Goal: Information Seeking & Learning: Learn about a topic

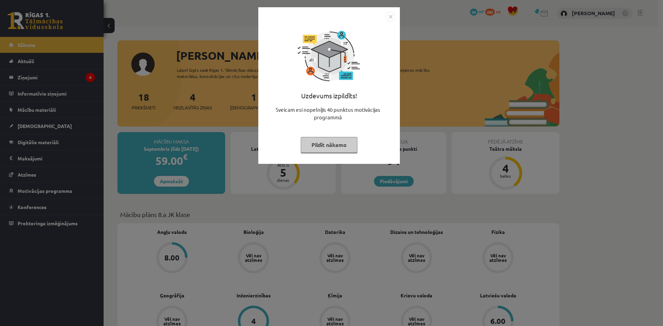
click at [387, 17] on img "Close" at bounding box center [391, 16] width 10 height 10
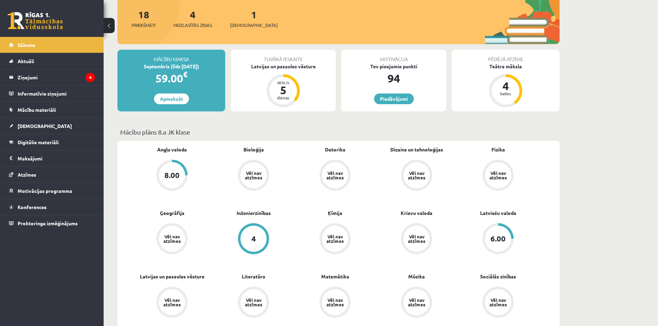
scroll to position [69, 0]
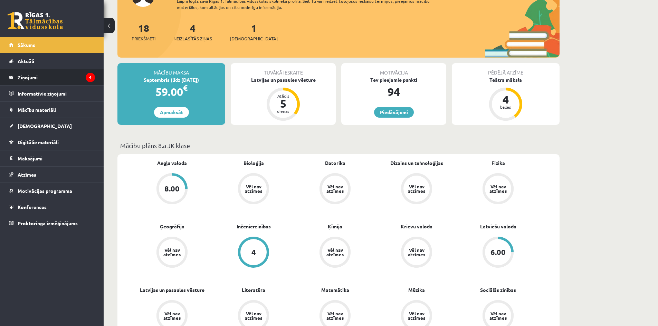
click at [57, 76] on legend "Ziņojumi 4" at bounding box center [56, 77] width 77 height 16
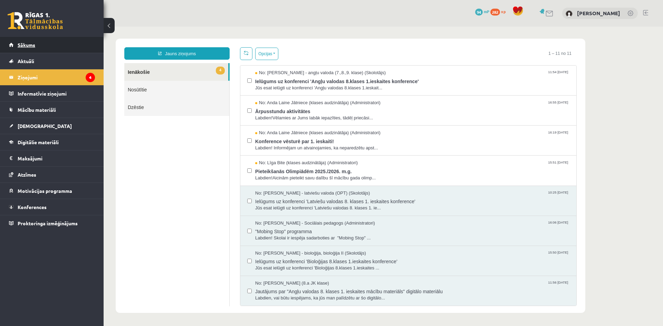
click at [42, 46] on link "Sākums" at bounding box center [52, 45] width 86 height 16
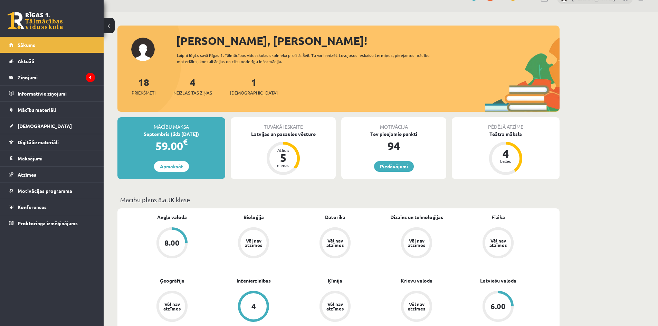
scroll to position [35, 0]
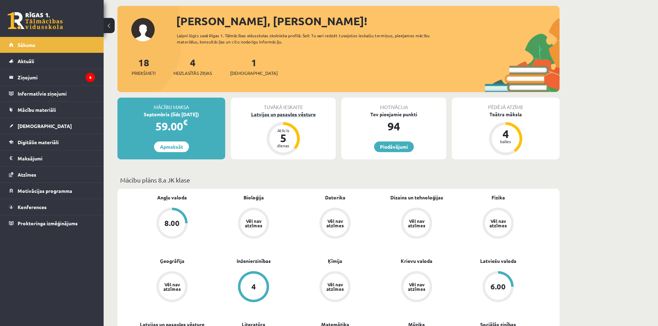
click at [279, 117] on div "Latvijas un pasaules vēsture" at bounding box center [283, 114] width 105 height 7
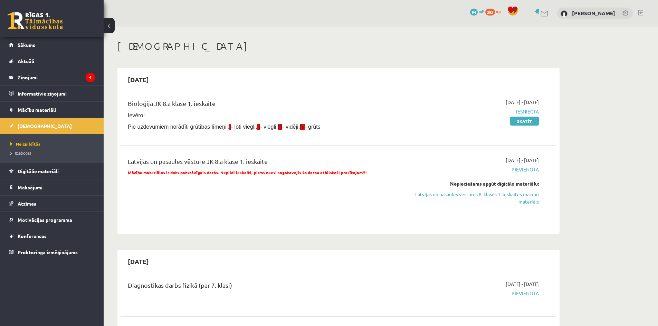
drag, startPoint x: 526, startPoint y: 198, endPoint x: 360, endPoint y: 37, distance: 231.1
click at [526, 198] on link "Latvijas un pasaules vēstures 8. klases 1. ieskaites mācību materiāls" at bounding box center [474, 198] width 130 height 15
click at [511, 197] on link "Latvijas un pasaules vēstures 8. klases 1. ieskaites mācību materiāls" at bounding box center [474, 198] width 130 height 15
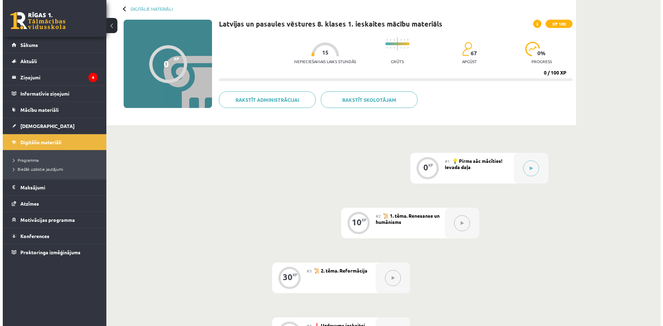
scroll to position [35, 0]
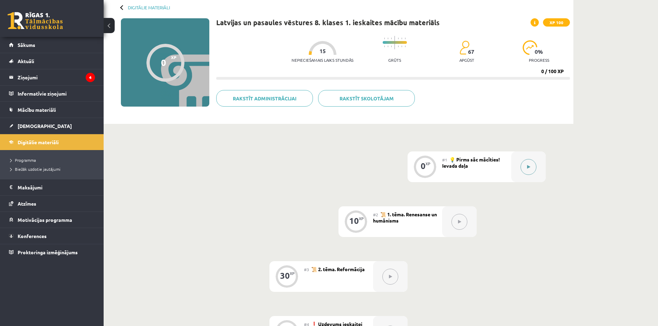
click at [532, 167] on button at bounding box center [529, 167] width 16 height 16
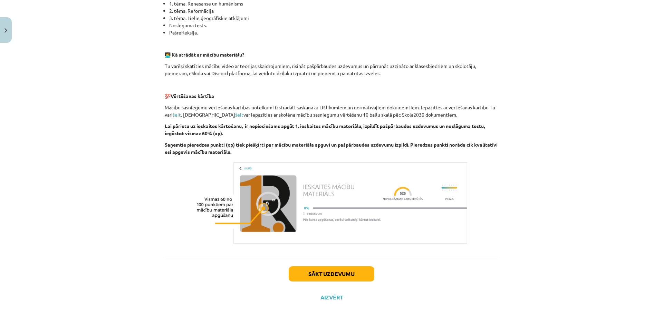
scroll to position [184, 0]
click at [324, 269] on button "Sākt uzdevumu" at bounding box center [332, 273] width 86 height 15
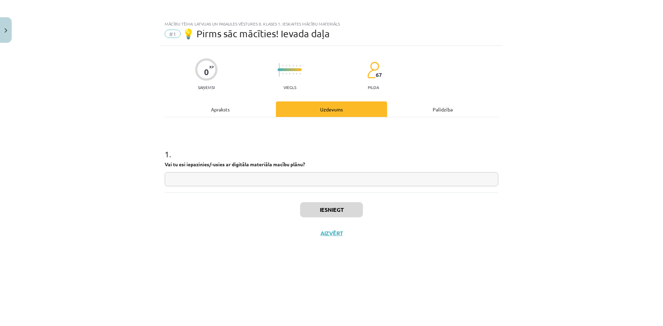
click at [196, 174] on input "text" at bounding box center [332, 179] width 334 height 14
type input "**"
click at [355, 212] on button "Iesniegt" at bounding box center [331, 209] width 63 height 15
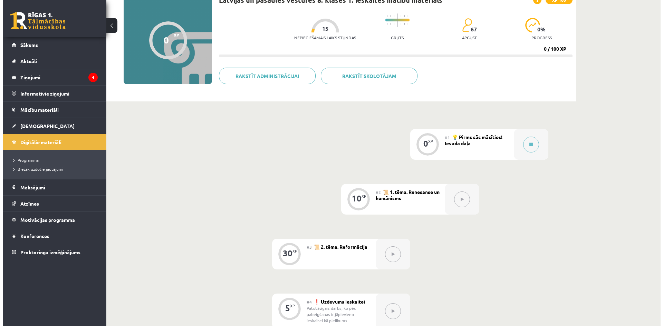
scroll to position [69, 0]
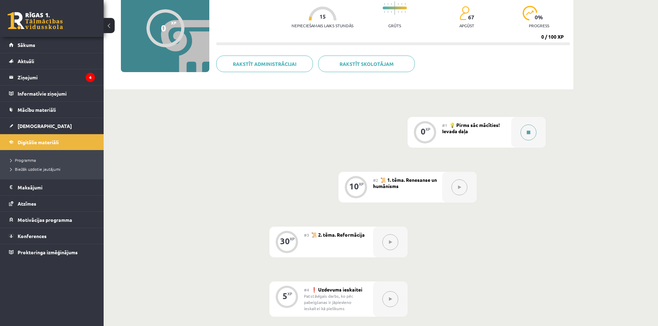
click at [531, 130] on button at bounding box center [529, 133] width 16 height 16
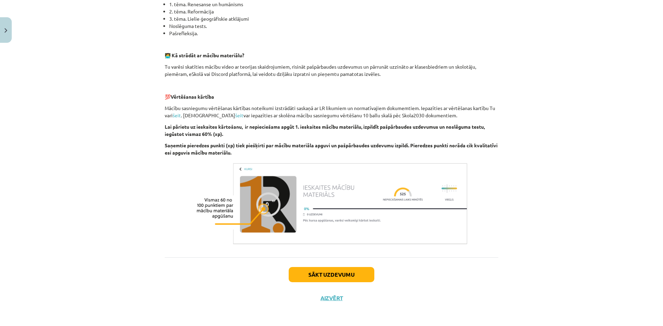
scroll to position [184, 0]
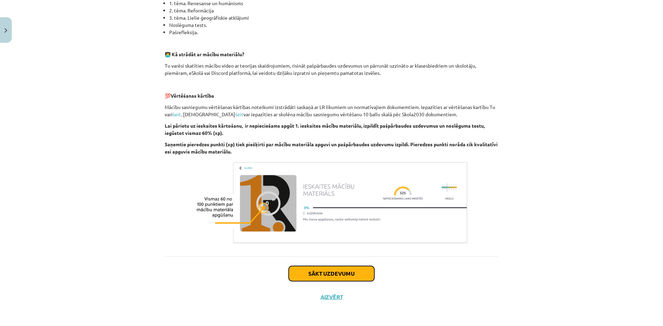
click at [340, 277] on button "Sākt uzdevumu" at bounding box center [332, 273] width 86 height 15
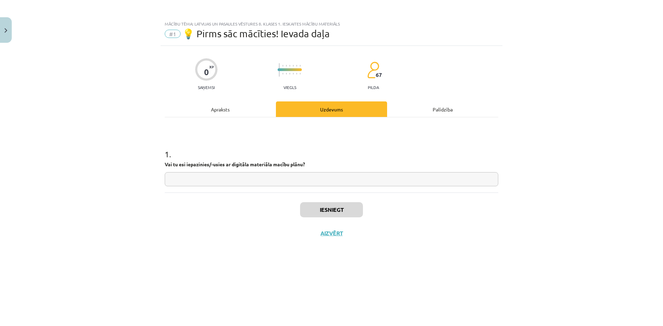
click at [239, 180] on input "text" at bounding box center [332, 179] width 334 height 14
type input "**"
click at [340, 205] on button "Iesniegt" at bounding box center [331, 209] width 63 height 15
click at [343, 234] on button "Nākamā nodarbība" at bounding box center [332, 238] width 68 height 16
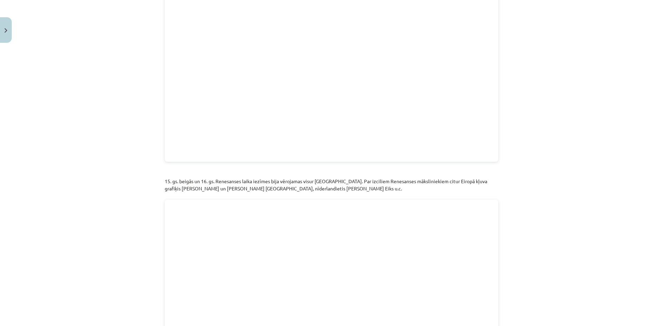
scroll to position [1457, 0]
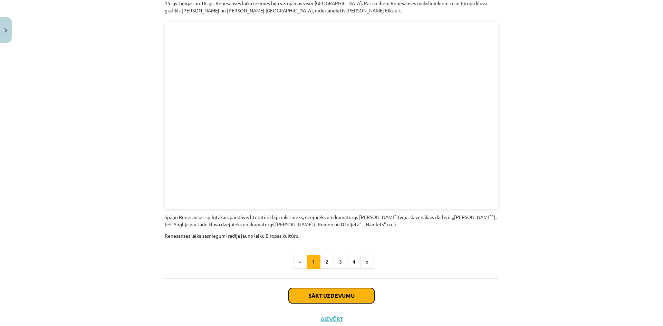
click at [333, 288] on button "Sākt uzdevumu" at bounding box center [332, 295] width 86 height 15
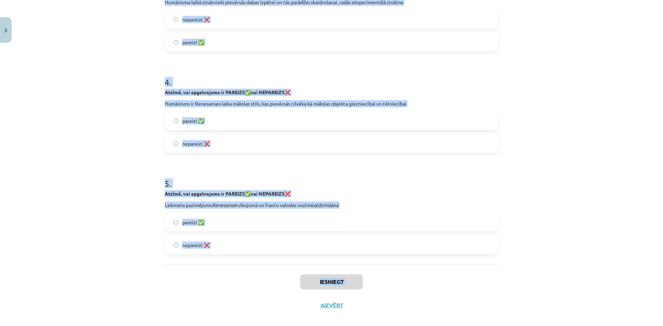
scroll to position [379, 0]
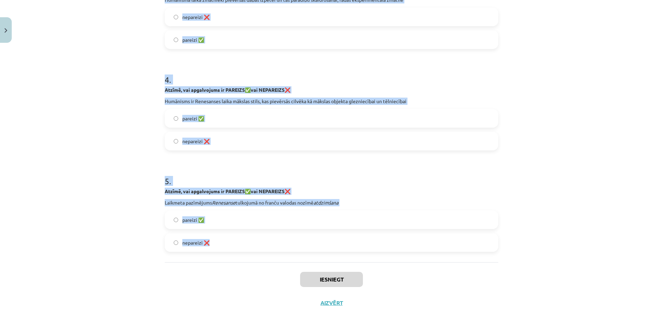
drag, startPoint x: 162, startPoint y: 102, endPoint x: 295, endPoint y: 255, distance: 202.5
click at [295, 255] on div "1 . Atzīmē, vai apgalvojums ir PAREIZS ✅ vai NEPAREIZS ❌ Humānists [PERSON_NAME…" at bounding box center [332, 0] width 334 height 524
copy form "1 . Atzīmē, vai apgalvojums ir PAREIZS ✅ vai NEPAREIZS ❌ Humānists [PERSON_NAME…"
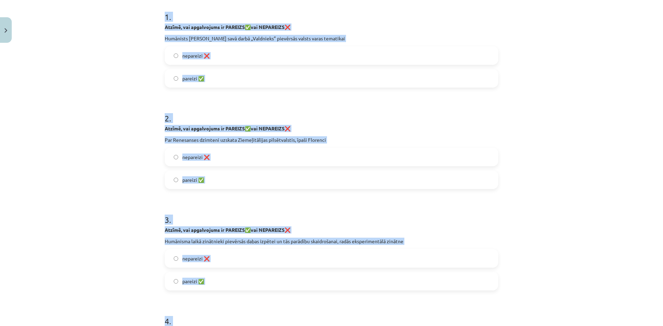
scroll to position [0, 0]
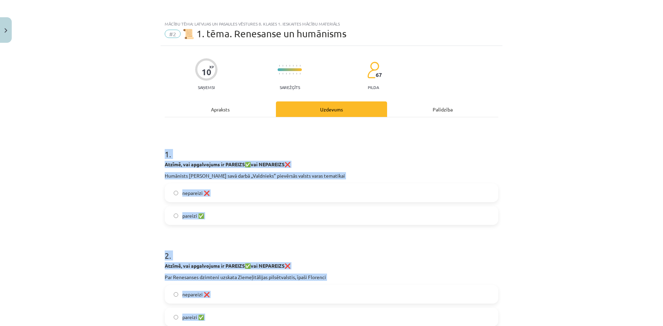
click at [118, 168] on div "Mācību tēma: Latvijas un pasaules vēstures 8. klases 1. ieskaites mācību materi…" at bounding box center [331, 163] width 663 height 326
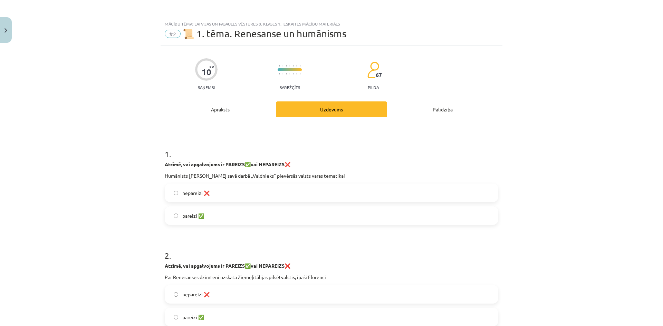
click at [203, 221] on label "pareizi ✅" at bounding box center [331, 215] width 332 height 17
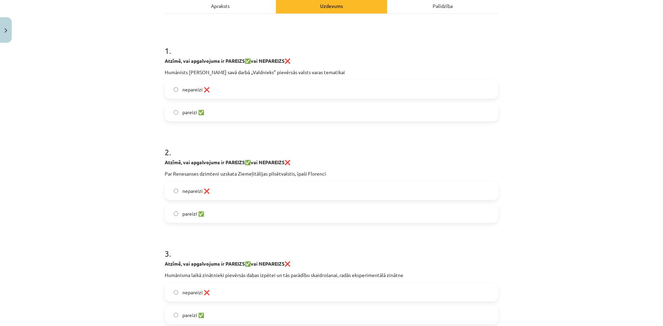
click at [199, 220] on label "pareizi ✅" at bounding box center [331, 213] width 332 height 17
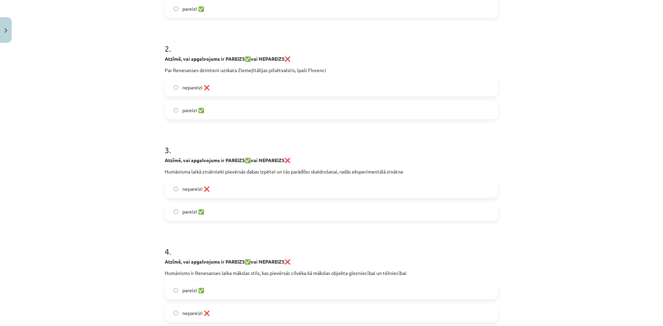
click at [196, 216] on label "pareizi ✅" at bounding box center [331, 211] width 332 height 17
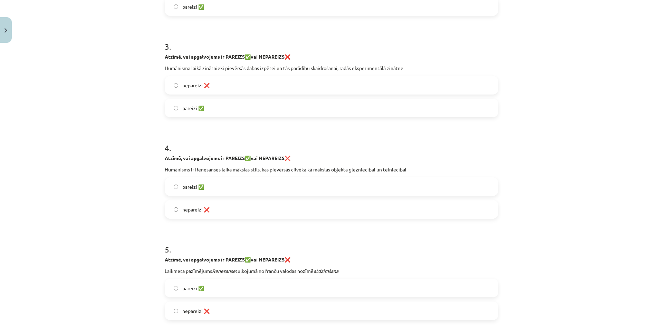
click at [195, 217] on label "nepareizi ❌" at bounding box center [331, 209] width 332 height 17
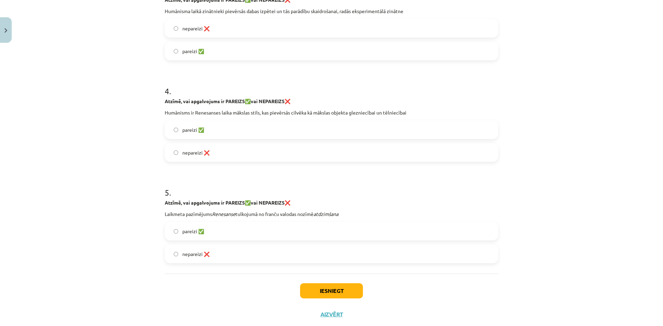
scroll to position [385, 0]
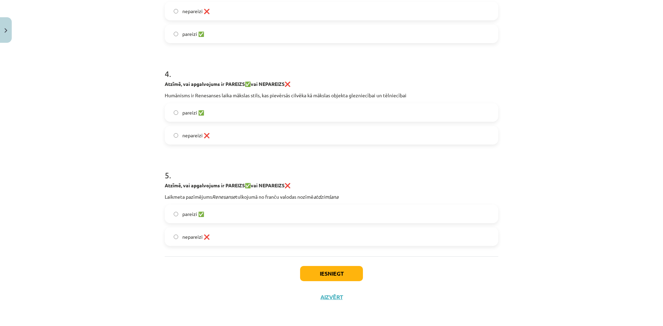
click at [198, 220] on label "pareizi ✅" at bounding box center [331, 214] width 332 height 17
click at [326, 276] on button "Iesniegt" at bounding box center [331, 273] width 63 height 15
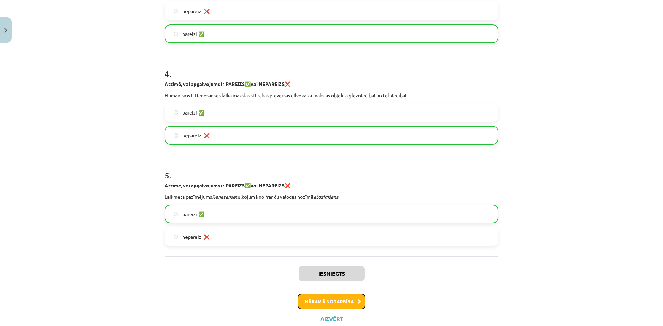
click at [328, 297] on button "Nākamā nodarbība" at bounding box center [332, 302] width 68 height 16
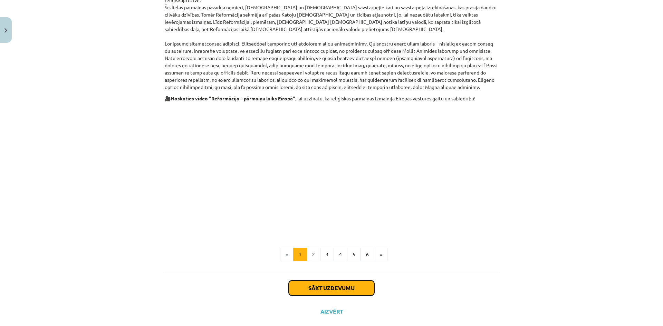
click at [326, 281] on button "Sākt uzdevumu" at bounding box center [332, 288] width 86 height 15
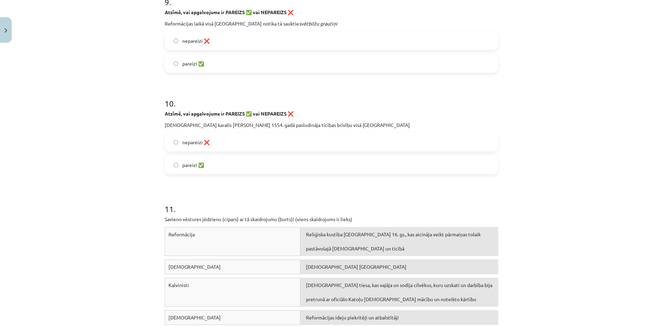
scroll to position [1155, 0]
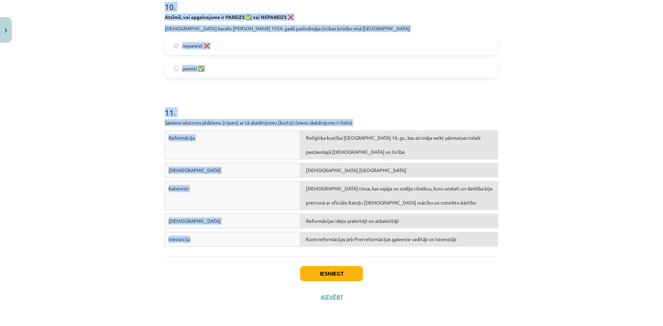
drag, startPoint x: 162, startPoint y: 102, endPoint x: 258, endPoint y: 252, distance: 178.1
copy form "3 . Loremi, dol sitametcons ad Elitseddoeiu TEMPORI utl ETDOL! Ma „a” enimad mi…"
click at [397, 86] on div "11 . Savieno vēstures jēdzienu (cipars) ar tā skaidrojumu (burts)! (viens skaid…" at bounding box center [332, 166] width 334 height 169
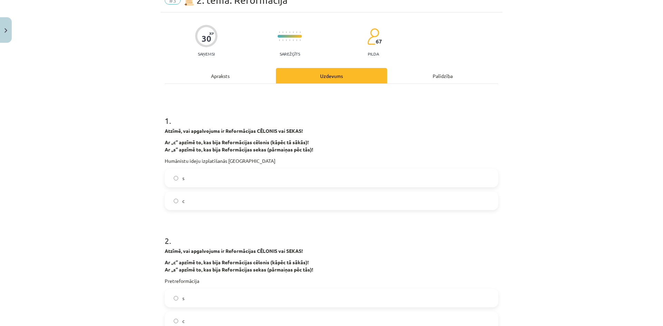
scroll to position [15, 0]
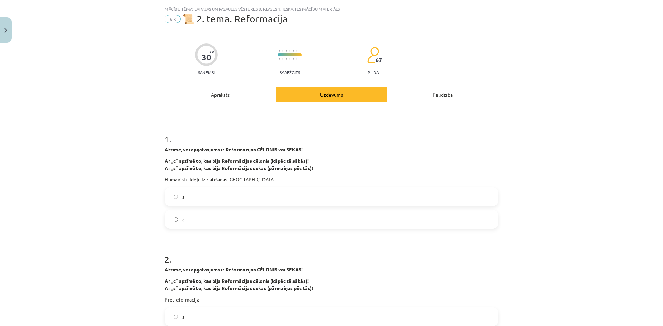
click at [189, 219] on label "с" at bounding box center [331, 219] width 332 height 17
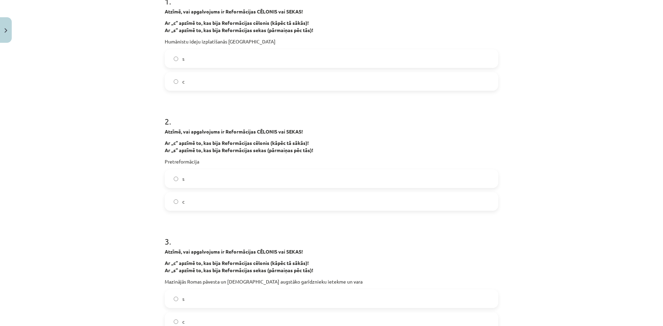
click at [192, 179] on label "s" at bounding box center [331, 178] width 332 height 17
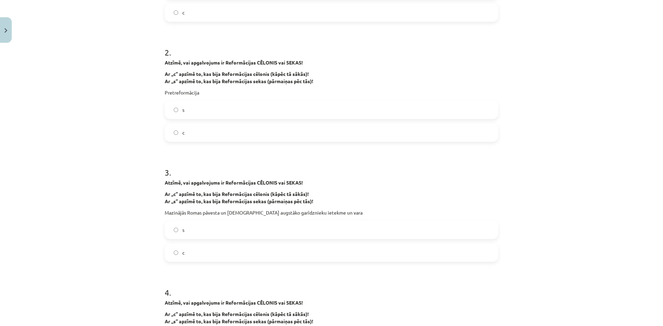
click at [193, 227] on label "s" at bounding box center [331, 229] width 332 height 17
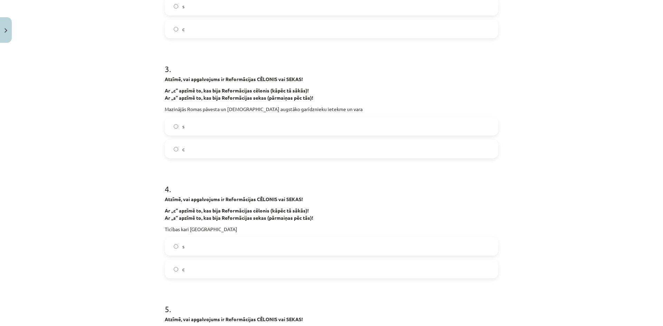
click at [196, 247] on label "s" at bounding box center [331, 246] width 332 height 17
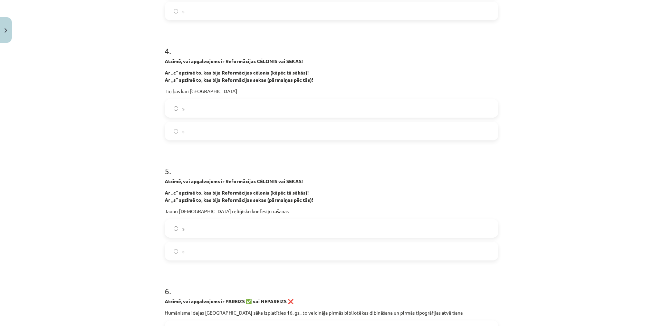
click at [193, 233] on label "s" at bounding box center [331, 228] width 332 height 17
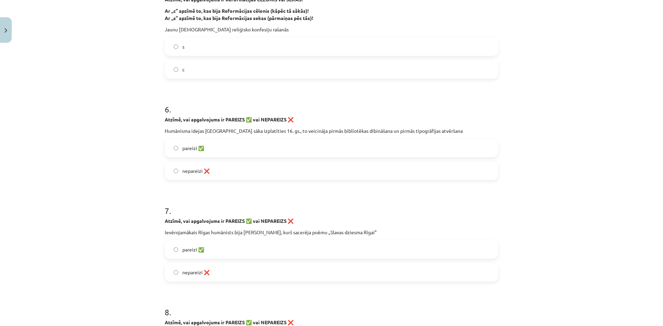
scroll to position [671, 0]
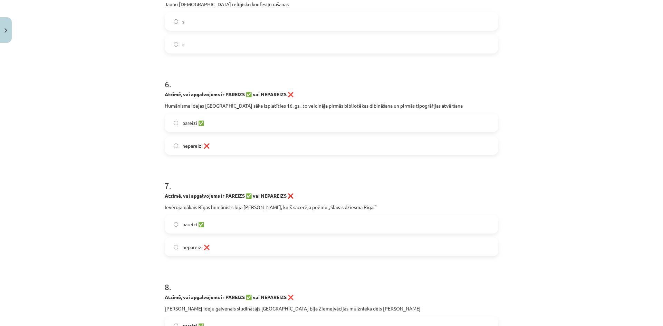
click at [191, 124] on span "pareizi ✅" at bounding box center [193, 123] width 22 height 7
click at [192, 225] on span "pareizi ✅" at bounding box center [193, 224] width 22 height 7
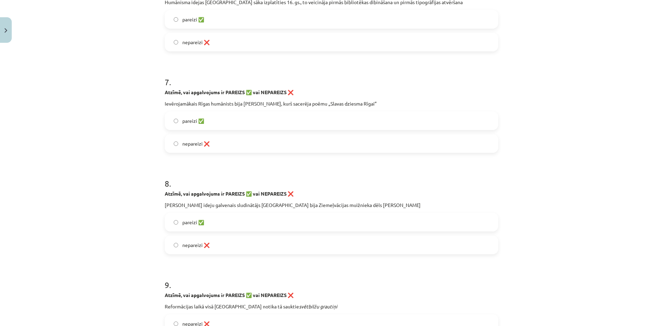
click at [189, 225] on span "pareizi ✅" at bounding box center [193, 222] width 22 height 7
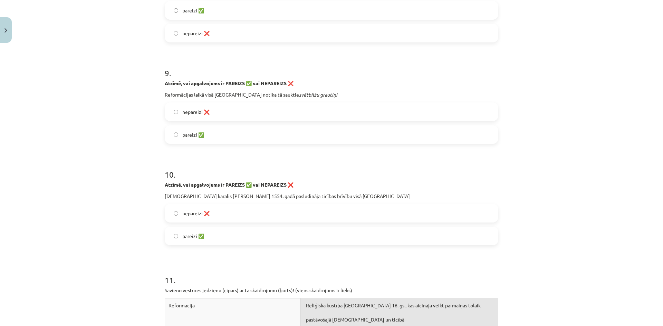
scroll to position [982, 0]
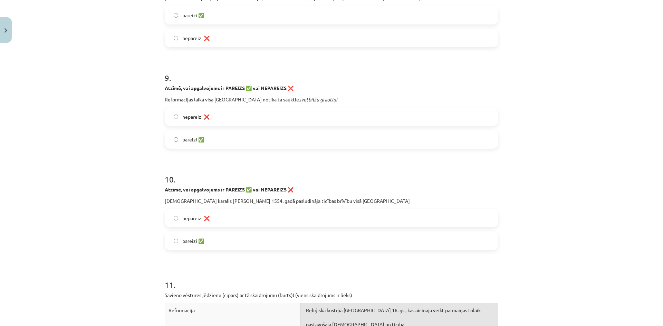
click at [192, 142] on span "pareizi ✅" at bounding box center [193, 139] width 22 height 7
click at [206, 216] on span "nepareizi ❌" at bounding box center [195, 218] width 27 height 7
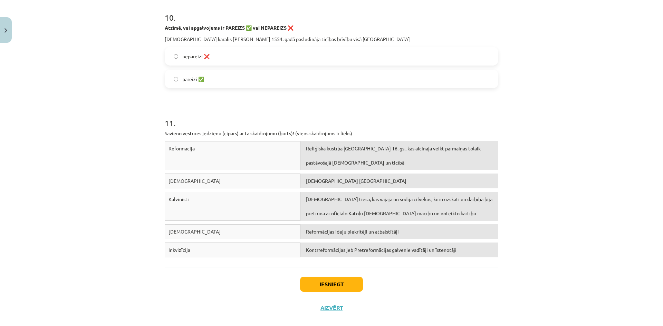
scroll to position [1155, 0]
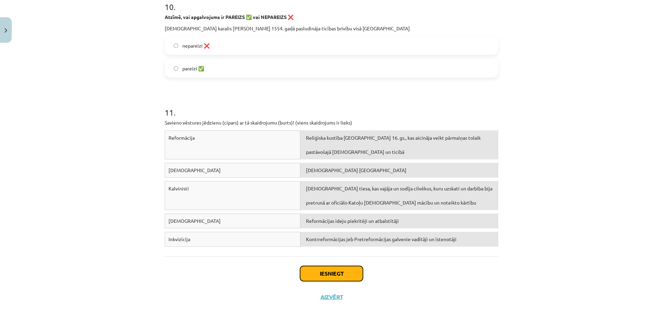
click at [337, 280] on button "Iesniegt" at bounding box center [331, 273] width 63 height 15
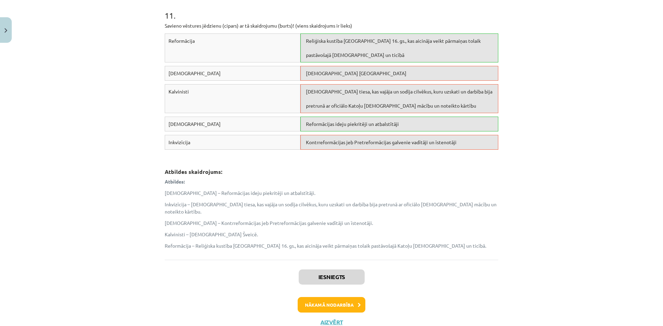
scroll to position [1270, 0]
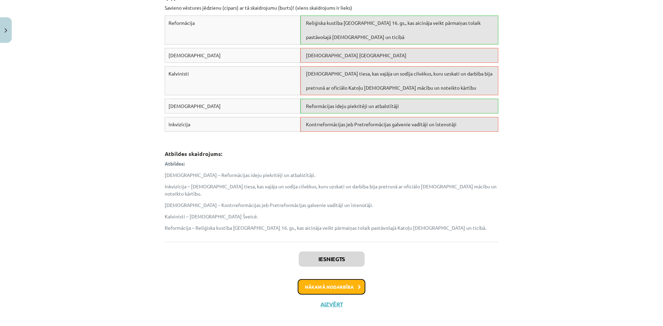
click at [319, 280] on button "Nākamā nodarbība" at bounding box center [332, 288] width 68 height 16
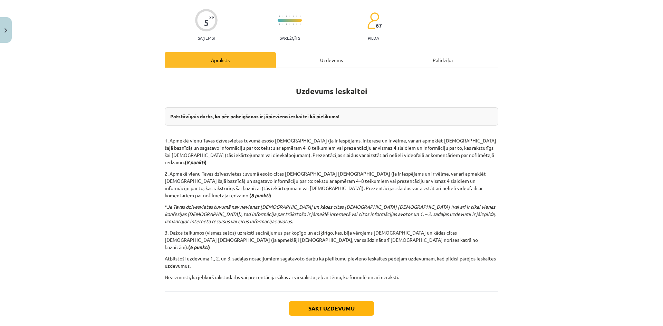
scroll to position [52, 0]
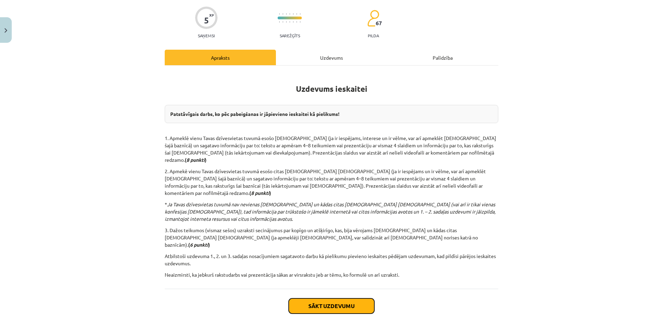
click at [354, 299] on button "Sākt uzdevumu" at bounding box center [332, 306] width 86 height 15
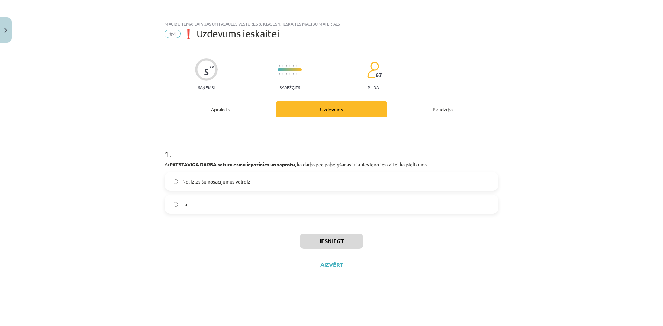
click at [202, 200] on label "Jā" at bounding box center [331, 204] width 332 height 17
click at [355, 239] on button "Iesniegt" at bounding box center [331, 241] width 63 height 15
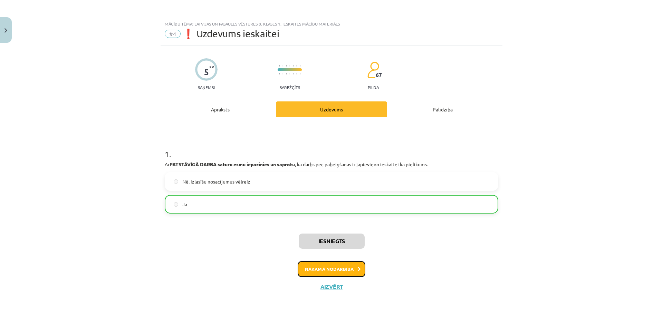
click at [331, 267] on button "Nākamā nodarbība" at bounding box center [332, 270] width 68 height 16
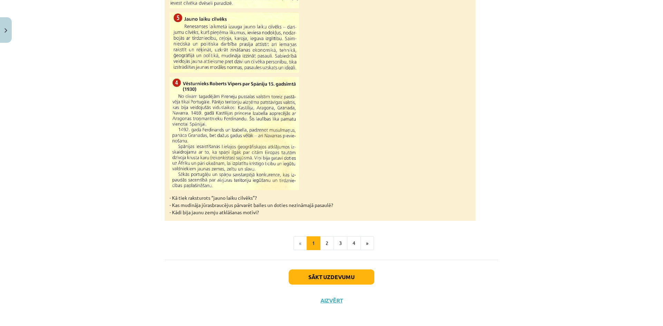
scroll to position [625, 0]
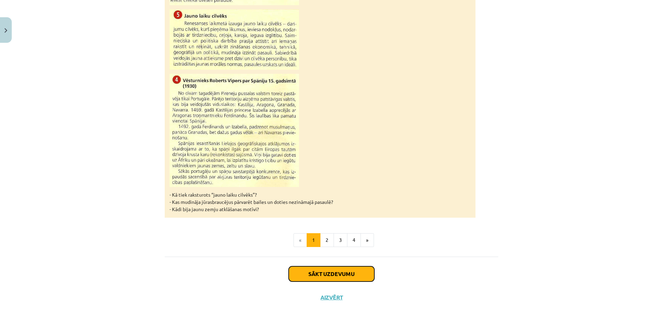
click at [345, 278] on button "Sākt uzdevumu" at bounding box center [332, 274] width 86 height 15
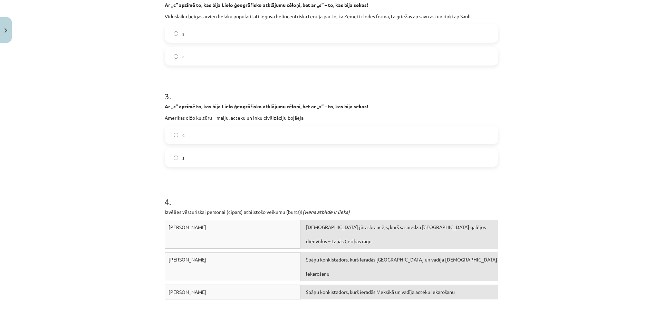
scroll to position [334, 0]
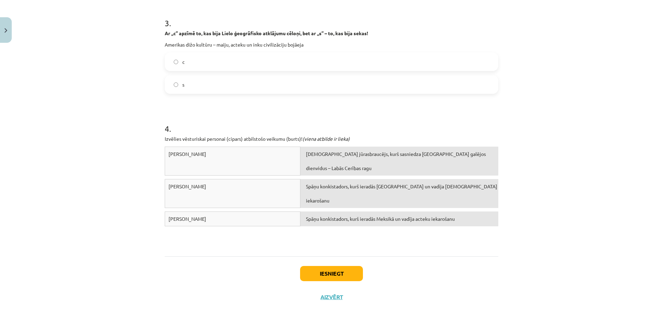
drag, startPoint x: 163, startPoint y: 136, endPoint x: 279, endPoint y: 209, distance: 137.3
click at [279, 209] on form "1 . Ar „c” apzīmē to, kas bija Lielo ģeogrāfisko atklājumu cēloņi, bet ar „s” –…" at bounding box center [332, 26] width 334 height 447
copy form "1 . Ar „c” apzīmē to, kas bija Lielo ģeogrāfisko atklājumu cēloņi, bet ar „s” –…"
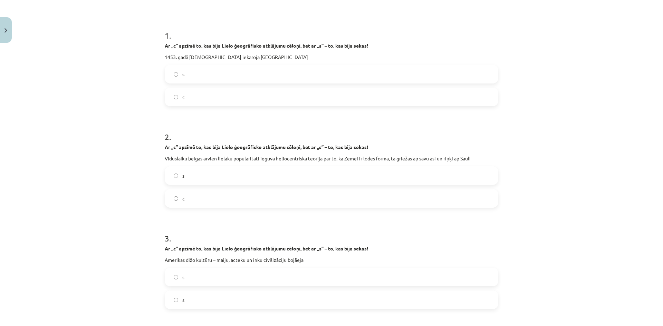
scroll to position [0, 0]
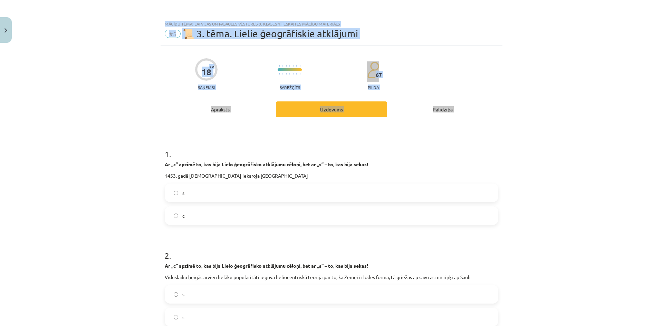
click at [102, 182] on div "Mācību tēma: Latvijas un pasaules vēstures 8. klases 1. ieskaites mācību materi…" at bounding box center [331, 163] width 663 height 326
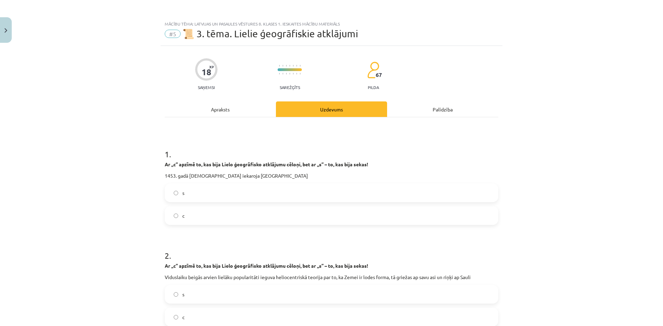
click at [201, 217] on label "c" at bounding box center [331, 215] width 332 height 17
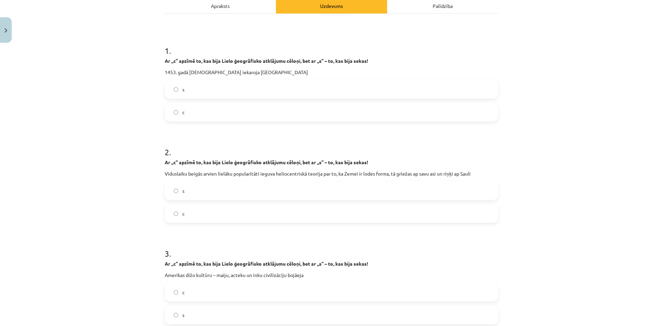
click at [194, 213] on label "c" at bounding box center [331, 213] width 332 height 17
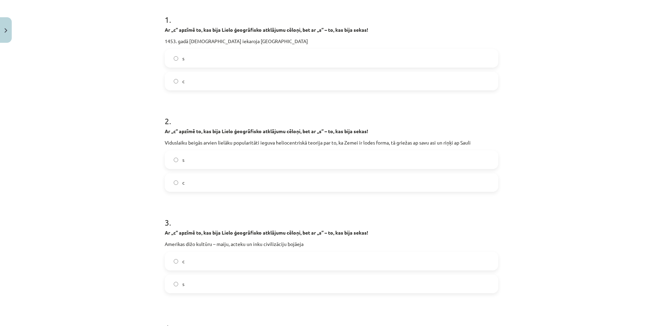
scroll to position [242, 0]
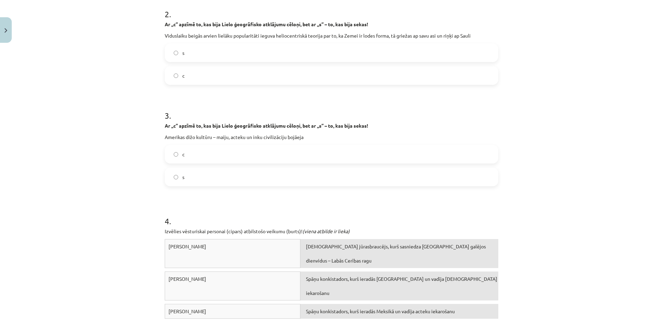
click at [186, 174] on label "s" at bounding box center [331, 177] width 332 height 17
drag, startPoint x: 236, startPoint y: 247, endPoint x: 312, endPoint y: 252, distance: 76.8
click at [238, 248] on div "[PERSON_NAME]" at bounding box center [233, 253] width 136 height 29
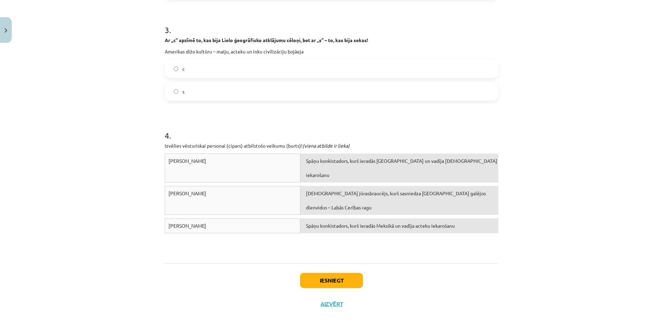
scroll to position [334, 0]
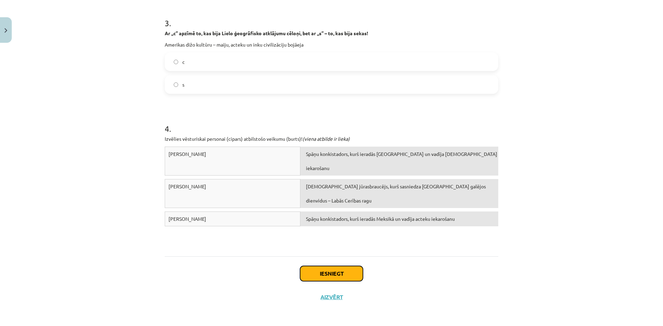
click at [321, 267] on button "Iesniegt" at bounding box center [331, 273] width 63 height 15
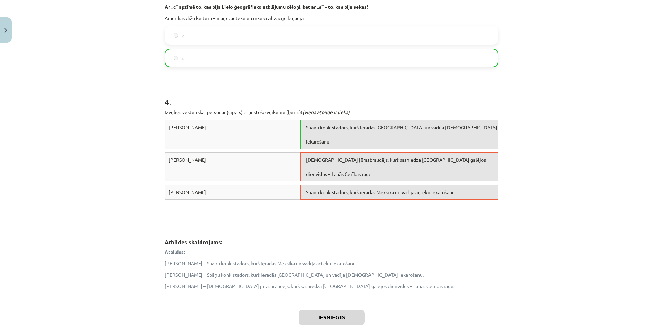
scroll to position [427, 0]
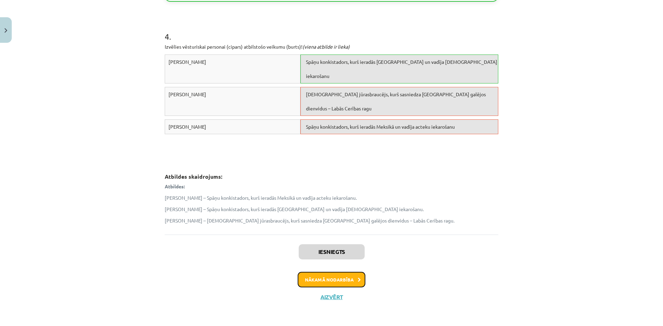
click at [333, 278] on button "Nākamā nodarbība" at bounding box center [332, 280] width 68 height 16
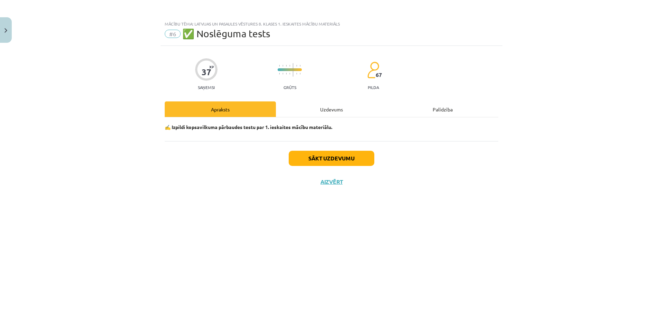
scroll to position [0, 0]
click at [333, 155] on button "Sākt uzdevumu" at bounding box center [332, 158] width 86 height 15
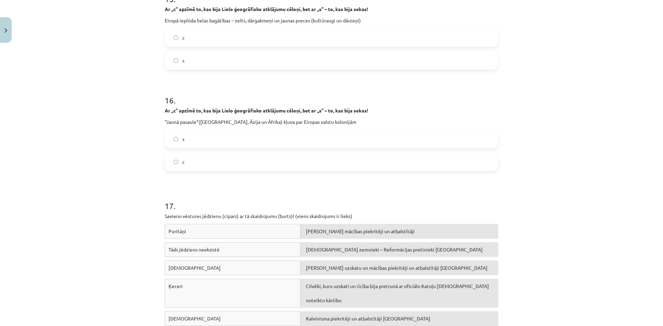
scroll to position [1748, 0]
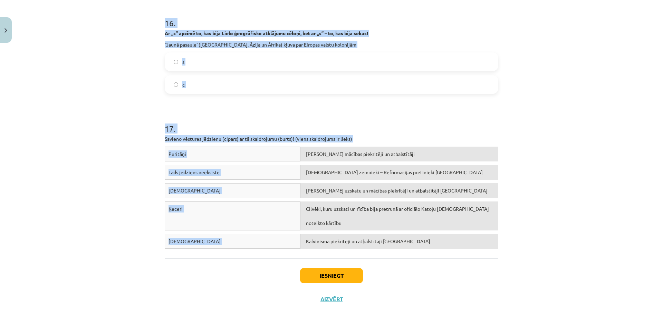
drag, startPoint x: 161, startPoint y: 49, endPoint x: 339, endPoint y: 254, distance: 270.9
copy form "7 . Loremi, dol sitametcons ad ELITSED ✅ doe TEMPORINC ❌ Ut Laboreetd Magnaa en…"
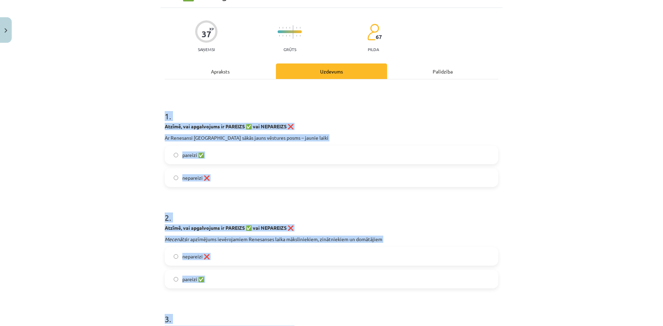
scroll to position [0, 0]
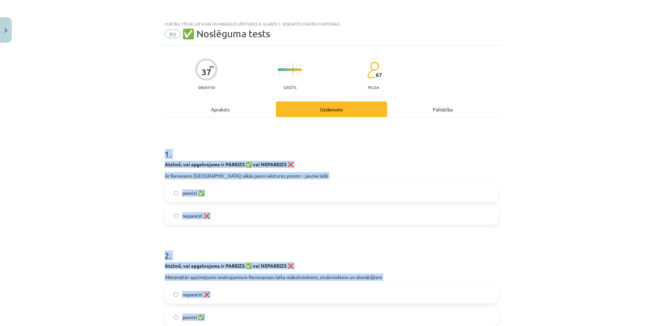
click at [138, 173] on div "Mācību tēma: Latvijas un pasaules vēstures 8. klases 1. ieskaites mācību materi…" at bounding box center [331, 163] width 663 height 326
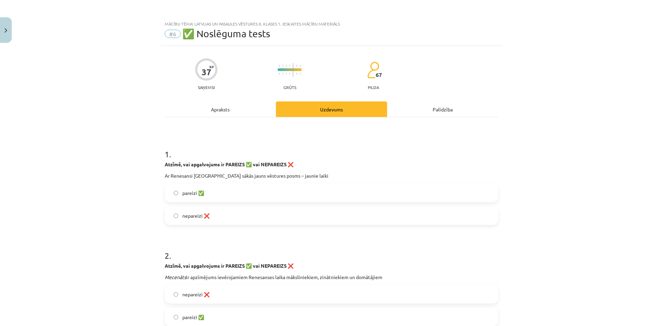
click at [201, 190] on span "pareizi ✅" at bounding box center [193, 193] width 22 height 7
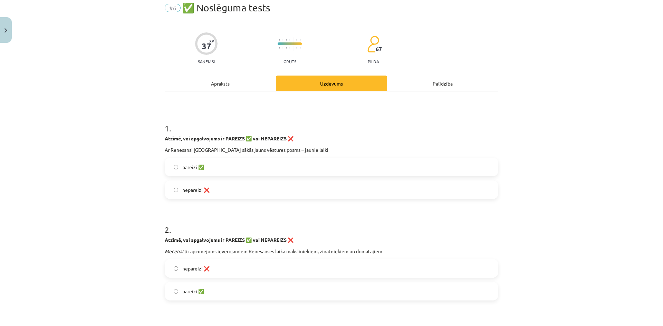
scroll to position [104, 0]
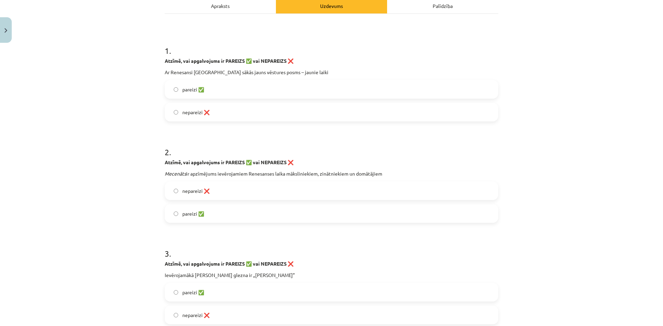
click at [205, 186] on label "nepareizi ❌" at bounding box center [331, 190] width 332 height 17
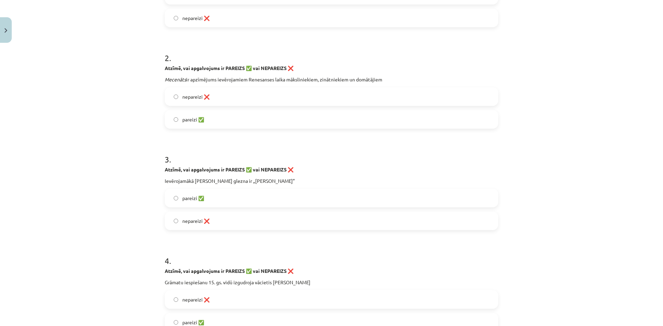
scroll to position [207, 0]
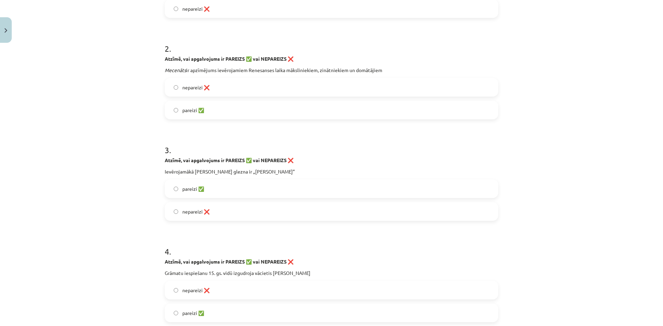
click at [212, 193] on label "pareizi ✅" at bounding box center [331, 188] width 332 height 17
click at [204, 306] on label "pareizi ✅" at bounding box center [331, 313] width 332 height 17
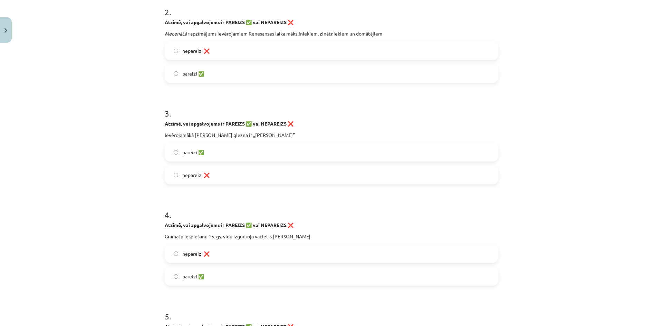
scroll to position [345, 0]
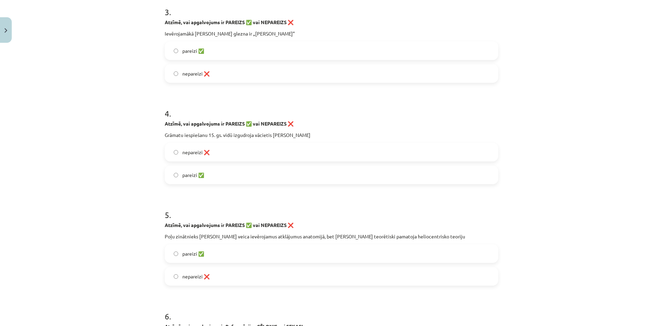
click at [209, 278] on label "nepareizi ❌" at bounding box center [331, 276] width 332 height 17
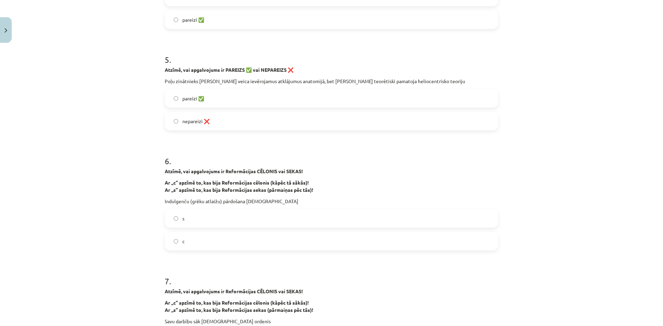
scroll to position [553, 0]
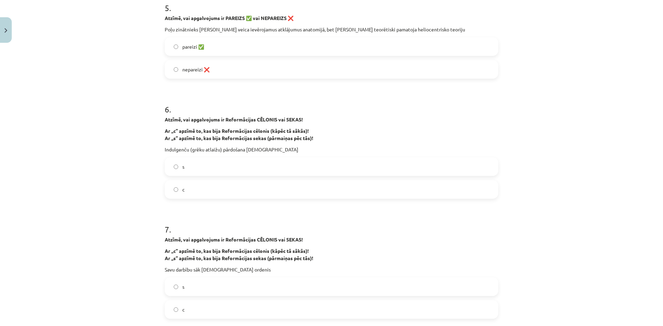
click at [188, 188] on label "c" at bounding box center [331, 189] width 332 height 17
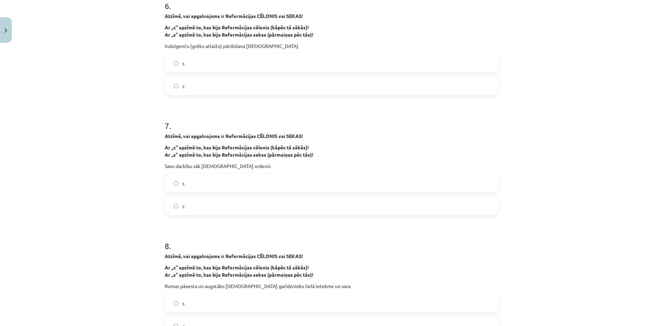
click at [203, 182] on label "s" at bounding box center [331, 183] width 332 height 17
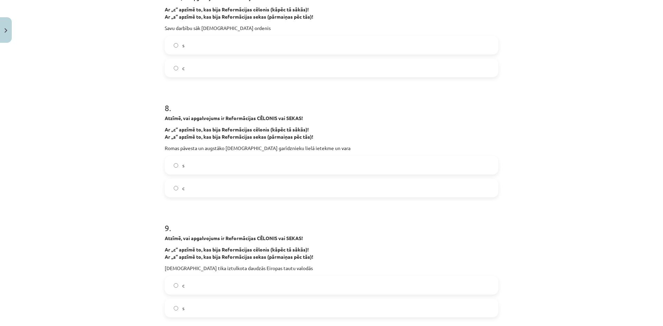
drag, startPoint x: 193, startPoint y: 189, endPoint x: 190, endPoint y: 195, distance: 6.5
click at [192, 189] on label "c" at bounding box center [331, 188] width 332 height 17
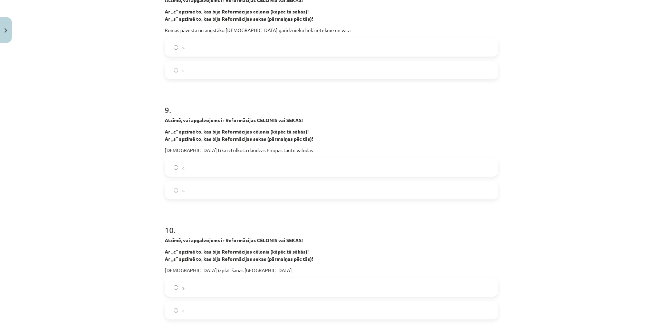
scroll to position [933, 0]
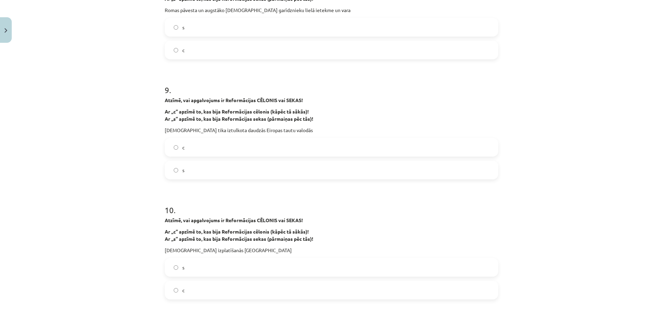
click at [188, 177] on label "s" at bounding box center [331, 170] width 332 height 17
click at [195, 268] on label "s" at bounding box center [331, 267] width 332 height 17
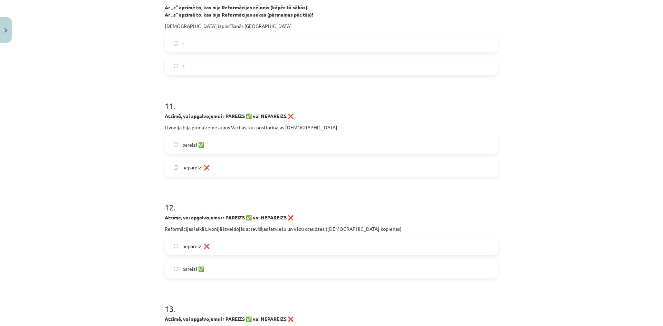
scroll to position [1175, 0]
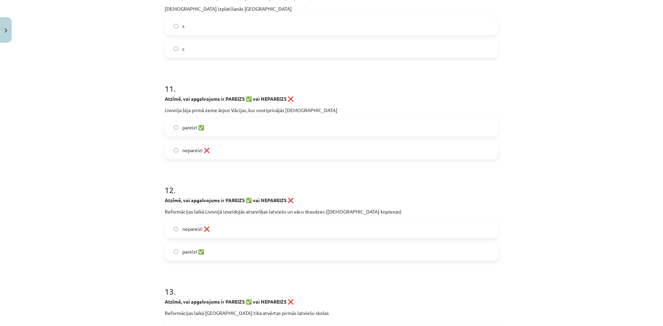
click at [205, 126] on label "pareizi ✅" at bounding box center [331, 127] width 332 height 17
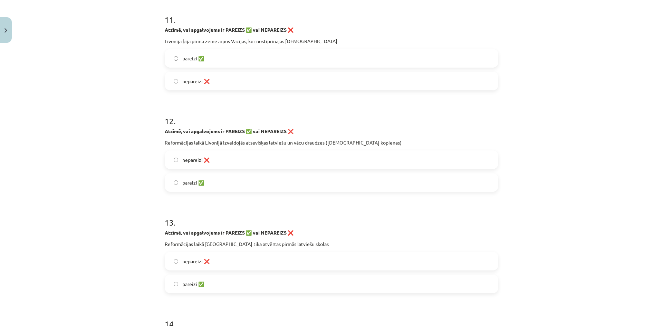
click at [202, 157] on span "nepareizi ❌" at bounding box center [195, 160] width 27 height 7
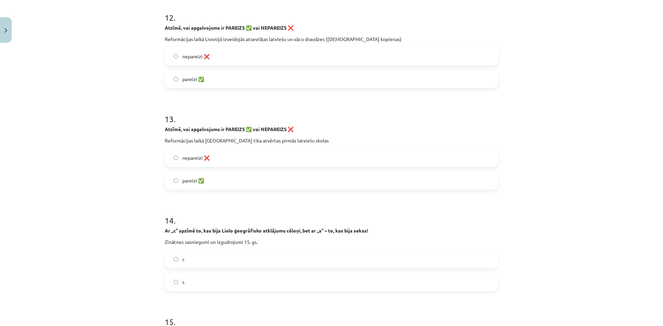
click at [198, 185] on label "pareizi ✅" at bounding box center [331, 180] width 332 height 17
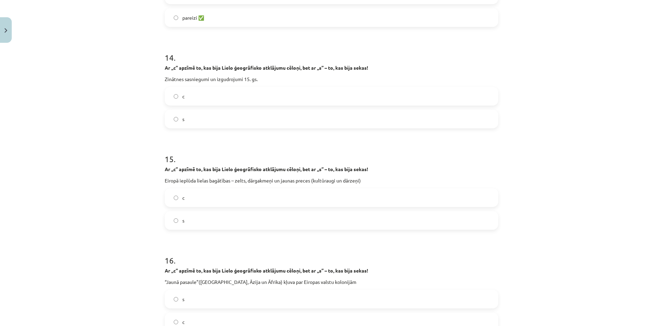
scroll to position [1520, 0]
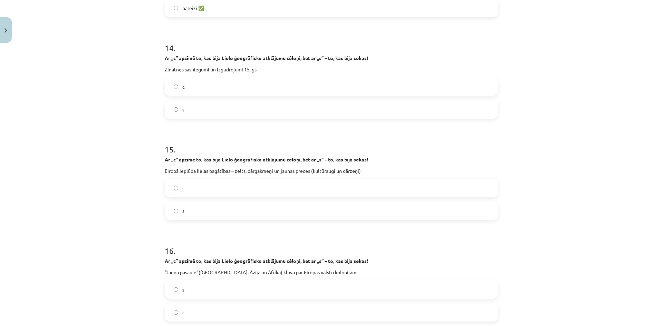
click at [192, 86] on label "c" at bounding box center [331, 86] width 332 height 17
click at [205, 215] on label "s" at bounding box center [331, 210] width 332 height 17
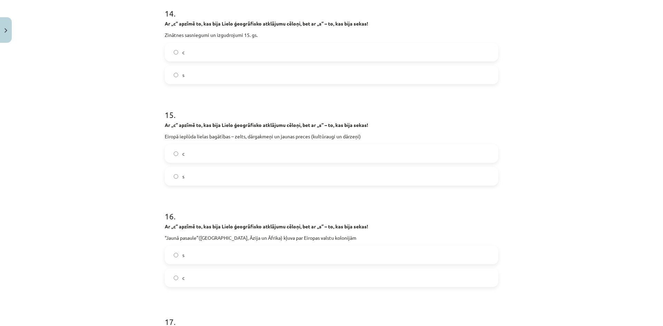
click at [193, 256] on label "s" at bounding box center [331, 255] width 332 height 17
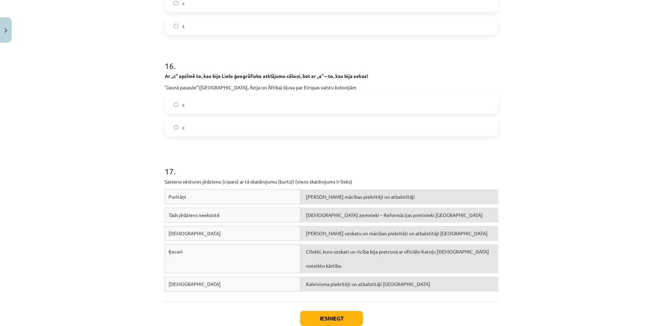
scroll to position [1727, 0]
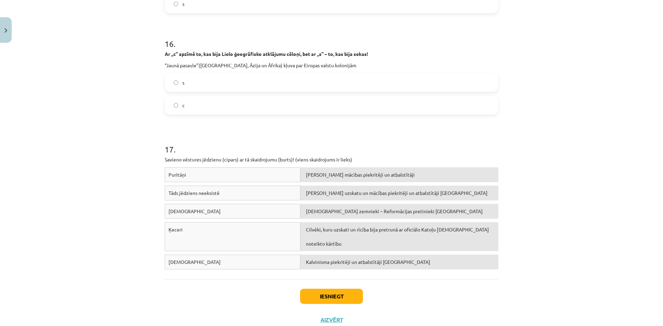
drag, startPoint x: 361, startPoint y: 260, endPoint x: 360, endPoint y: 211, distance: 48.7
click at [361, 232] on div "Puritāņi [PERSON_NAME] mācības piekritēji un atbalstītāji Tāds jēdziens neeksis…" at bounding box center [332, 221] width 334 height 106
drag, startPoint x: 343, startPoint y: 297, endPoint x: 321, endPoint y: 248, distance: 53.5
click at [342, 295] on button "Iesniegt" at bounding box center [331, 296] width 63 height 15
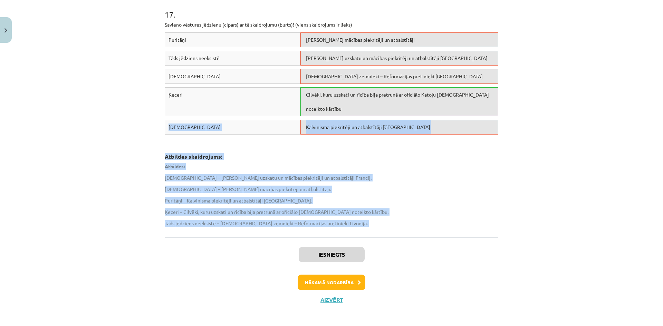
scroll to position [1863, 0]
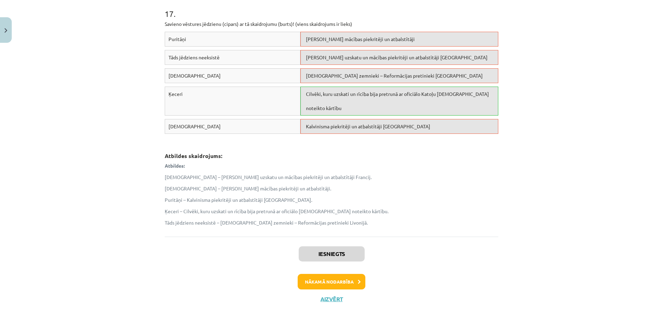
click at [106, 103] on div "Mācību tēma: Latvijas un pasaules vēstures 8. klases 1. ieskaites mācību materi…" at bounding box center [331, 163] width 663 height 326
click at [343, 280] on button "Nākamā nodarbība" at bounding box center [332, 282] width 68 height 16
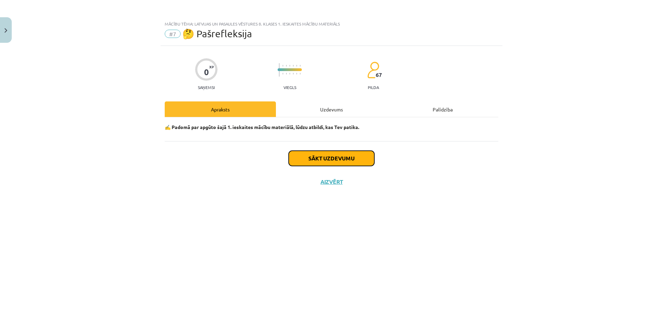
click at [335, 159] on button "Sākt uzdevumu" at bounding box center [332, 158] width 86 height 15
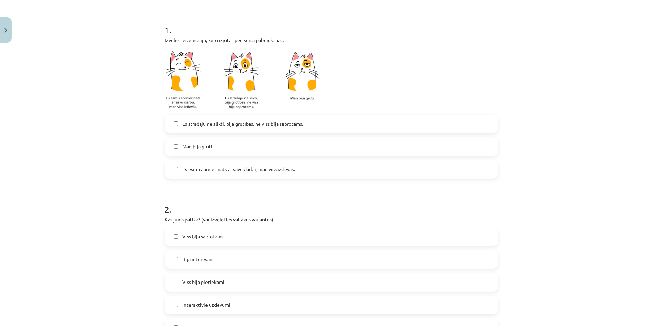
scroll to position [138, 0]
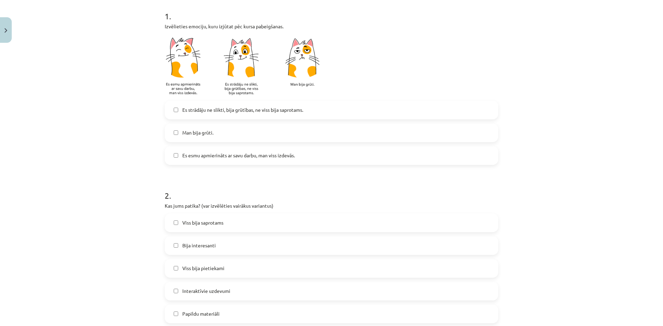
click at [228, 106] on label "Es strādāju ne slikti, bija grūtības, ne viss bija saprotams." at bounding box center [331, 110] width 332 height 17
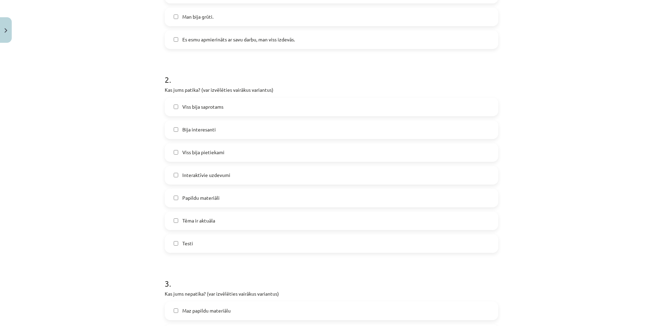
scroll to position [276, 0]
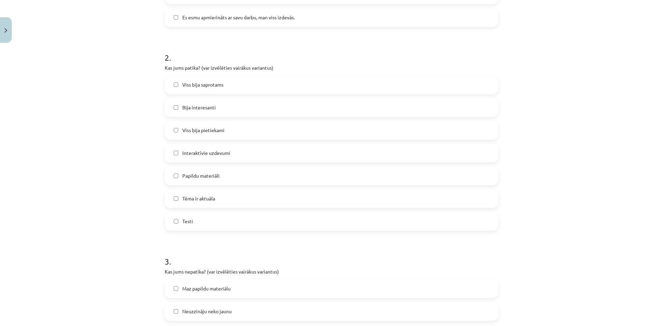
click at [204, 82] on span "Viss bija saprotams" at bounding box center [202, 84] width 41 height 7
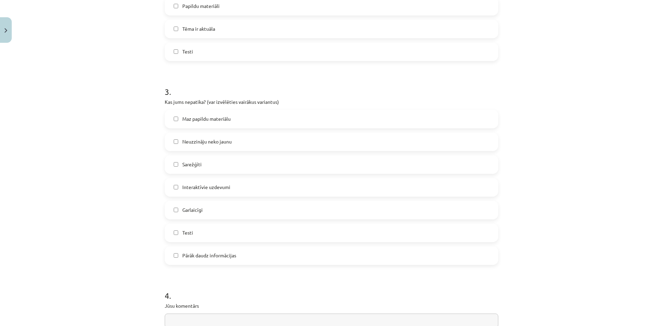
scroll to position [449, 0]
click at [206, 163] on label "Sarežģīti" at bounding box center [331, 161] width 332 height 17
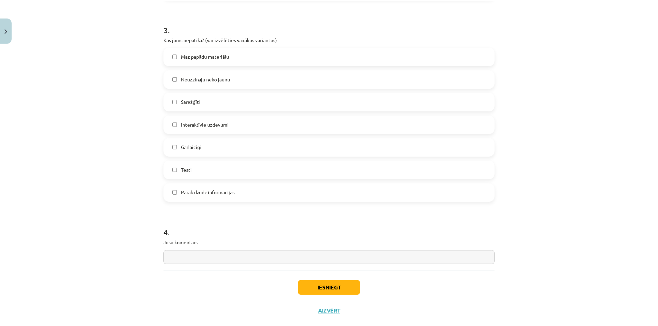
scroll to position [524, 0]
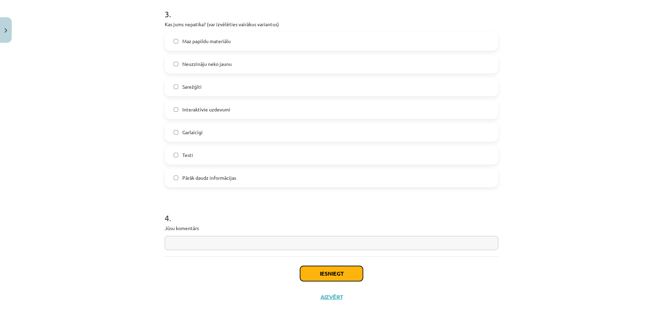
click at [347, 270] on button "Iesniegt" at bounding box center [331, 273] width 63 height 15
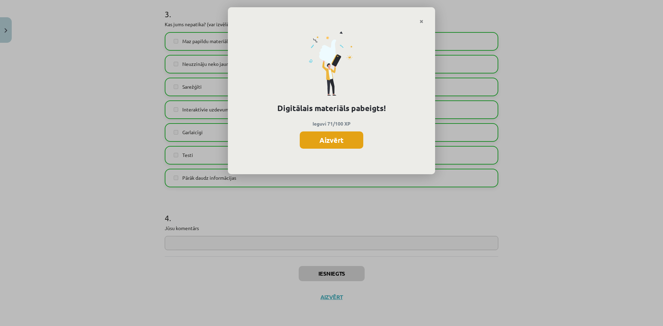
click at [349, 136] on button "Aizvērt" at bounding box center [332, 140] width 64 height 17
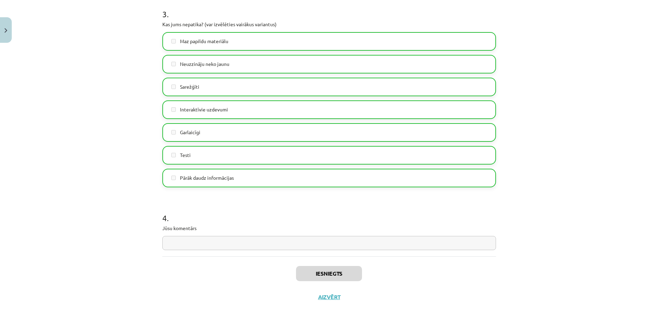
click at [333, 293] on div "Iesniegts Aizvērt" at bounding box center [329, 281] width 334 height 48
click at [331, 297] on button "Aizvērt" at bounding box center [329, 297] width 26 height 7
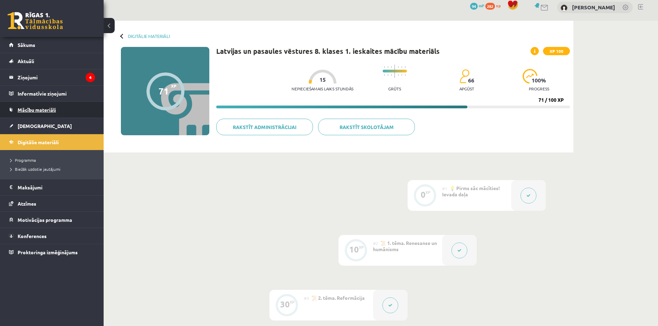
scroll to position [0, 0]
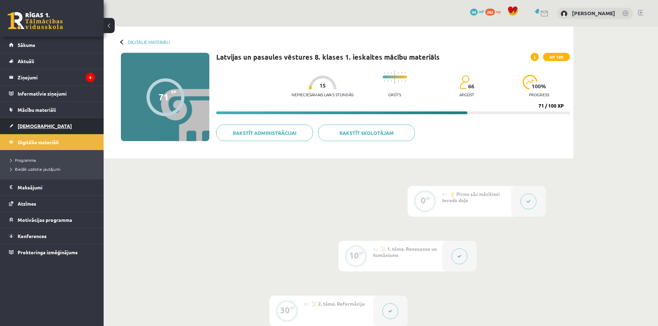
click at [58, 125] on link "[DEMOGRAPHIC_DATA]" at bounding box center [52, 126] width 86 height 16
